Goal: Task Accomplishment & Management: Manage account settings

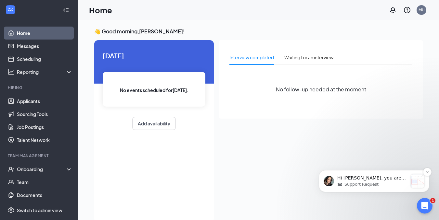
click at [381, 178] on p "Hi [PERSON_NAME], you are not set as one of the interview lead with the permiss…" at bounding box center [372, 178] width 70 height 6
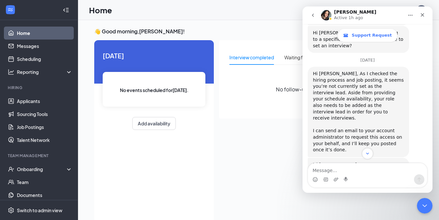
scroll to position [227, 0]
click at [335, 128] on div "I can send an email to your account administrator to request this access on you…" at bounding box center [358, 140] width 91 height 25
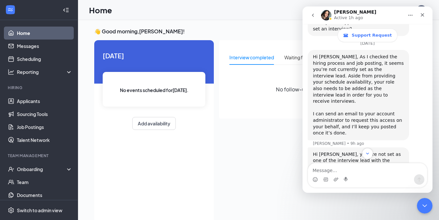
scroll to position [238, 0]
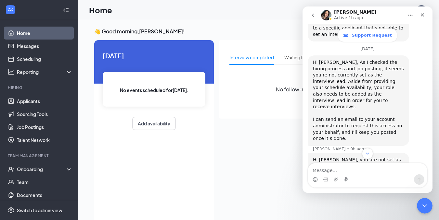
click at [188, 16] on div "Home MU" at bounding box center [258, 10] width 361 height 20
click at [43, 165] on div "Onboarding" at bounding box center [39, 169] width 78 height 13
click at [424, 15] on icon "Close" at bounding box center [422, 14] width 5 height 5
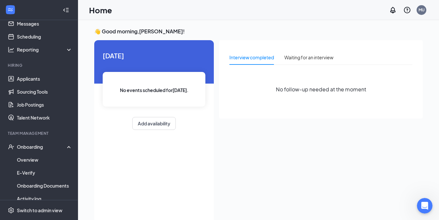
scroll to position [17, 0]
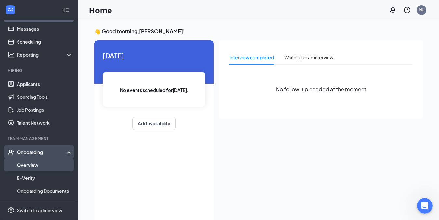
click at [47, 167] on link "Overview" at bounding box center [45, 165] width 56 height 13
